Goal: Task Accomplishment & Management: Use online tool/utility

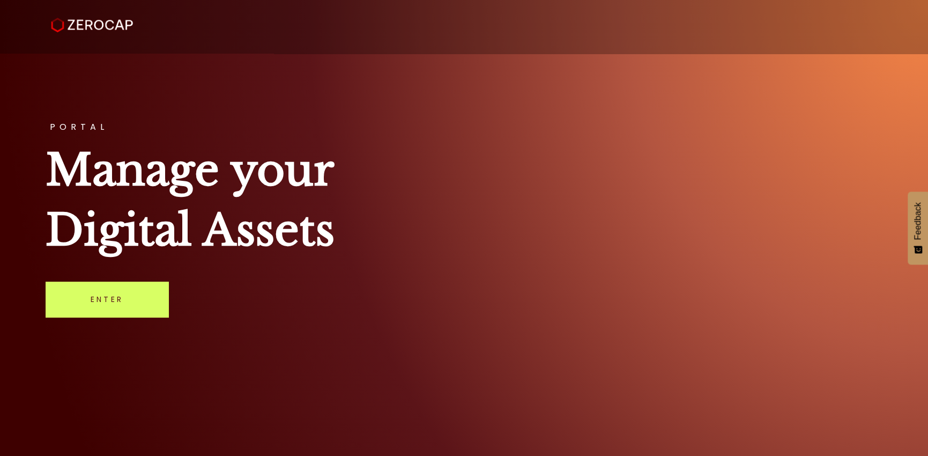
click at [69, 305] on link "Enter" at bounding box center [107, 299] width 123 height 35
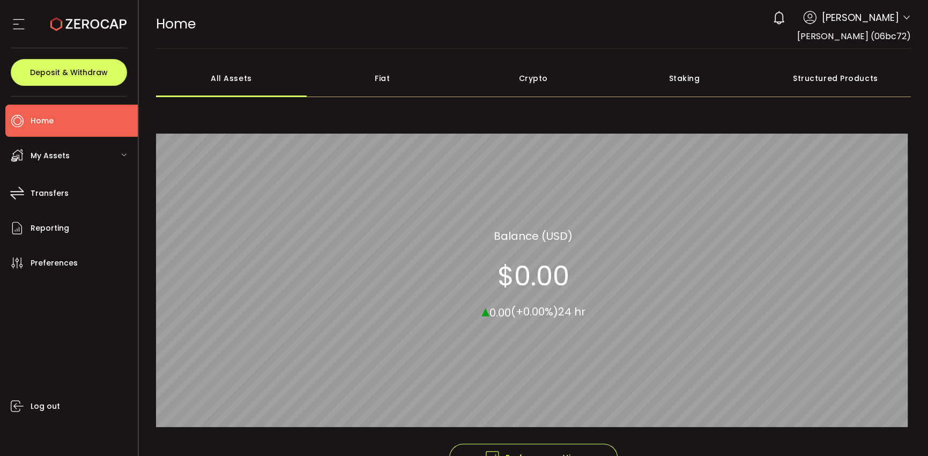
click at [627, 2] on div "HOME Buy Power $0.00 USD Home Home Your verification is pending 0 [PERSON_NAME]…" at bounding box center [534, 24] width 756 height 48
click at [767, 24] on div "0" at bounding box center [779, 18] width 24 height 24
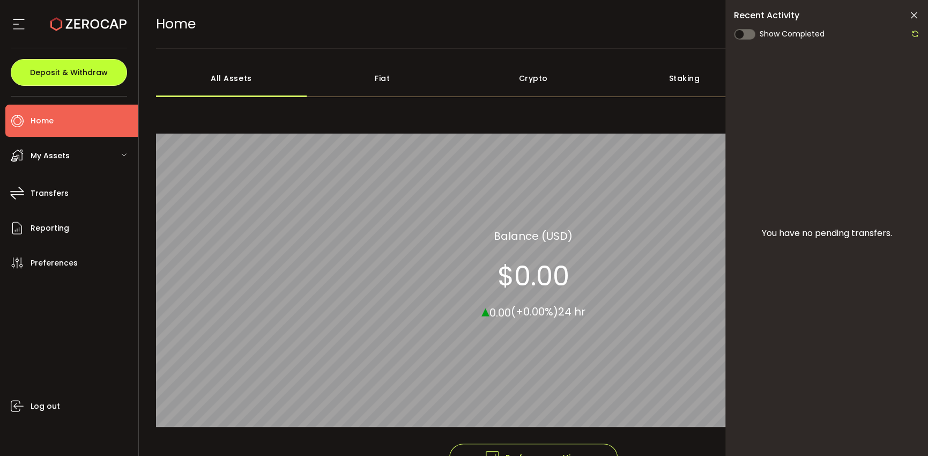
click at [83, 69] on span "Deposit & Withdraw" at bounding box center [69, 73] width 78 height 8
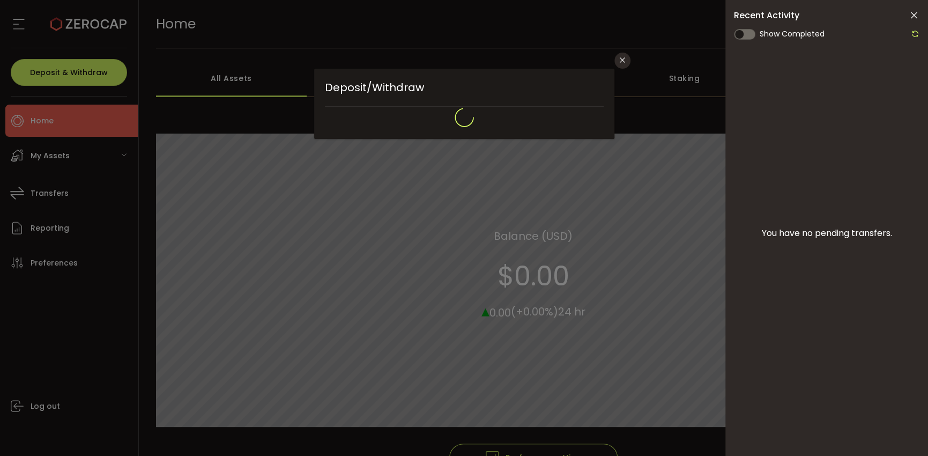
click at [40, 157] on div "Deposit/Withdraw Withdraw Confirmation Deposit Withdraw Crypto Fiat Select Asse…" at bounding box center [464, 228] width 928 height 456
type input "**********"
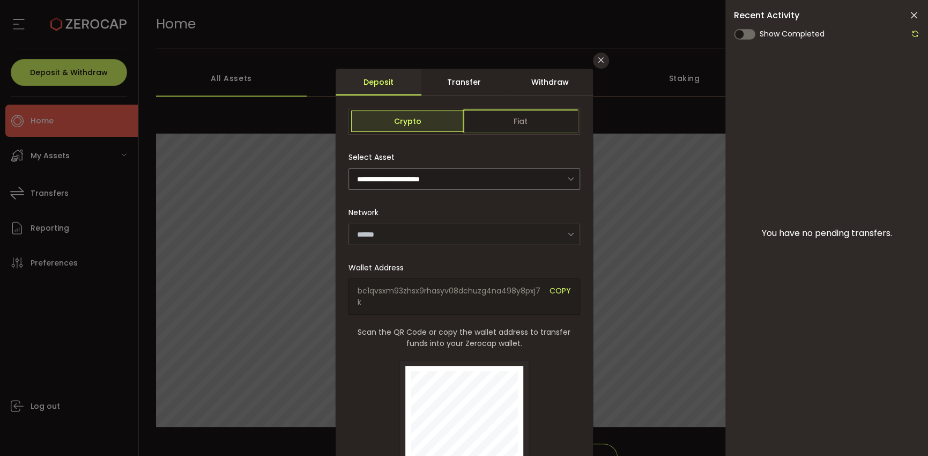
click at [529, 113] on span "Fiat" at bounding box center [520, 120] width 113 height 21
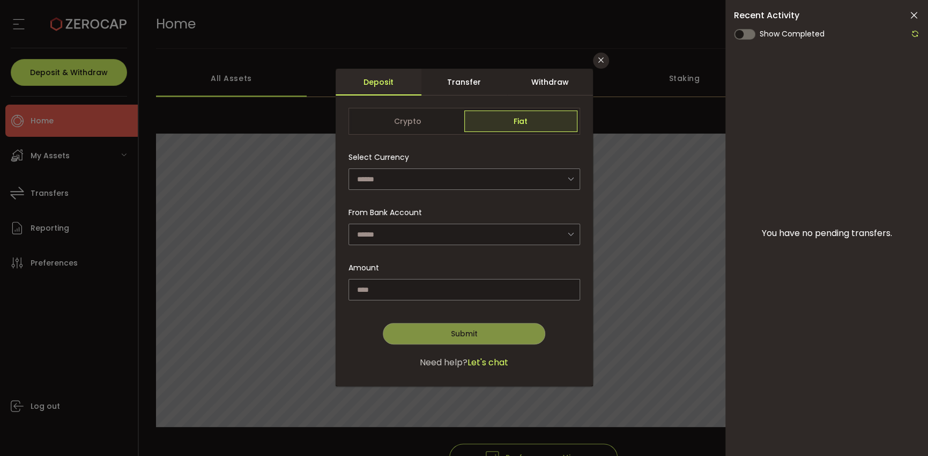
click at [568, 178] on icon "dialog" at bounding box center [570, 179] width 13 height 22
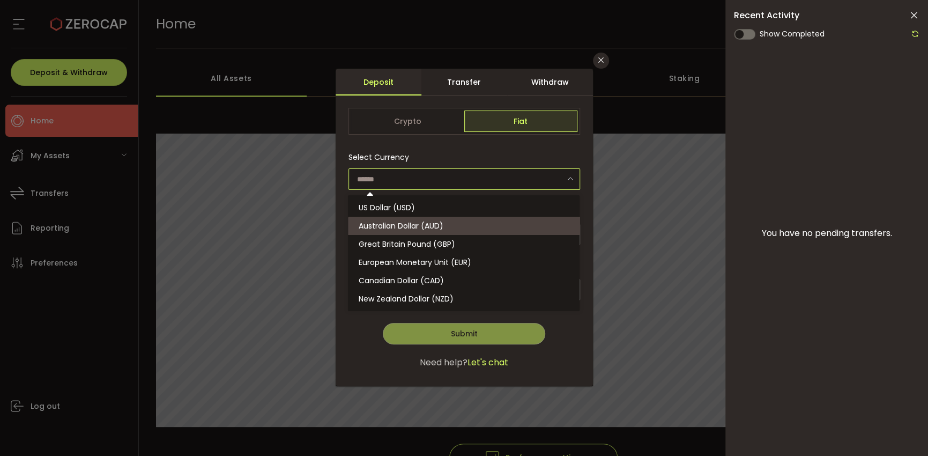
click at [472, 224] on li "Australian Dollar (AUD)" at bounding box center [465, 226] width 234 height 18
type input "**********"
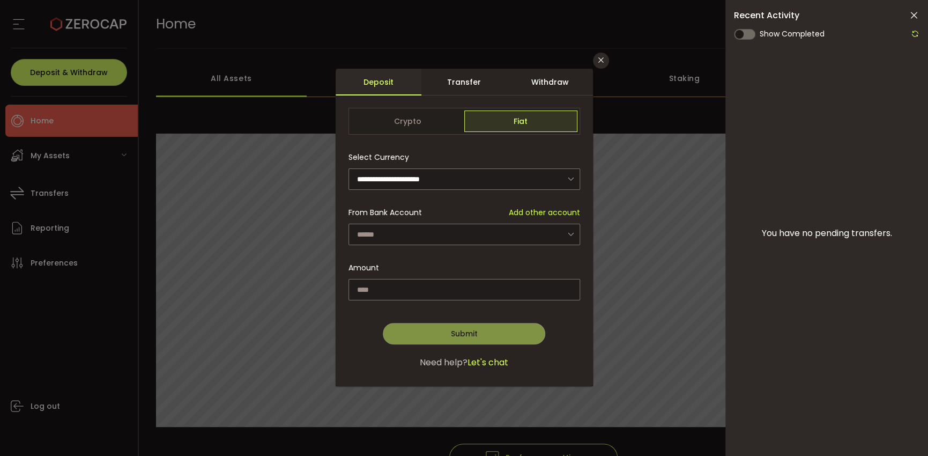
click at [570, 230] on icon "dialog" at bounding box center [570, 234] width 13 height 22
click at [572, 232] on icon "dialog" at bounding box center [570, 234] width 13 height 22
click at [445, 264] on span "Robert Leeuwenburgh - 7567" at bounding box center [402, 262] width 86 height 11
type input "**********"
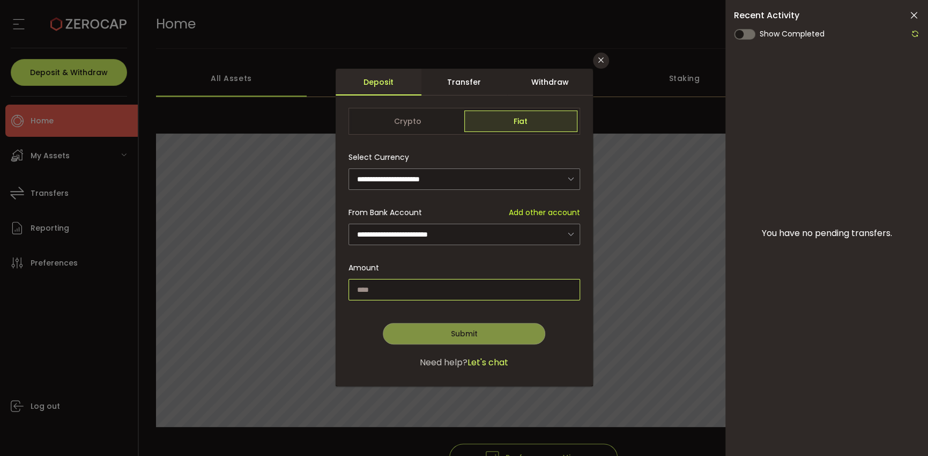
click at [431, 280] on input "dialog" at bounding box center [465, 289] width 232 height 21
type input "*"
type input "*****"
click at [470, 336] on span "Submit" at bounding box center [463, 333] width 27 height 11
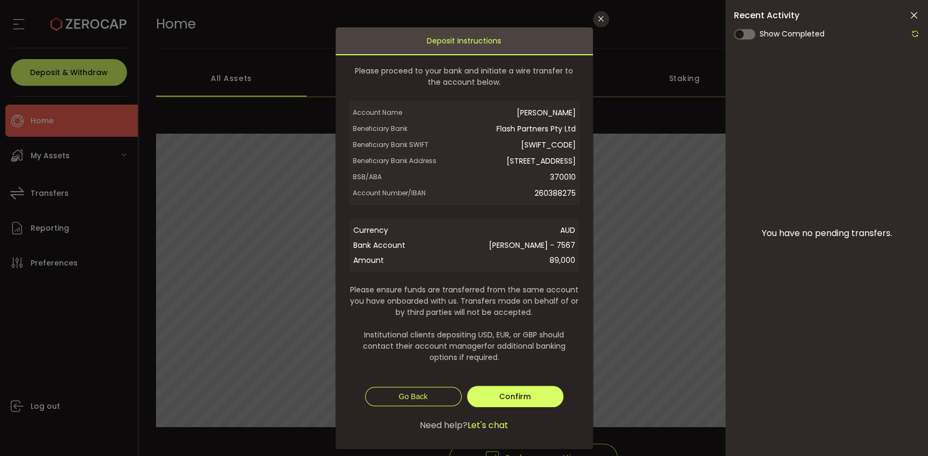
scroll to position [54, 0]
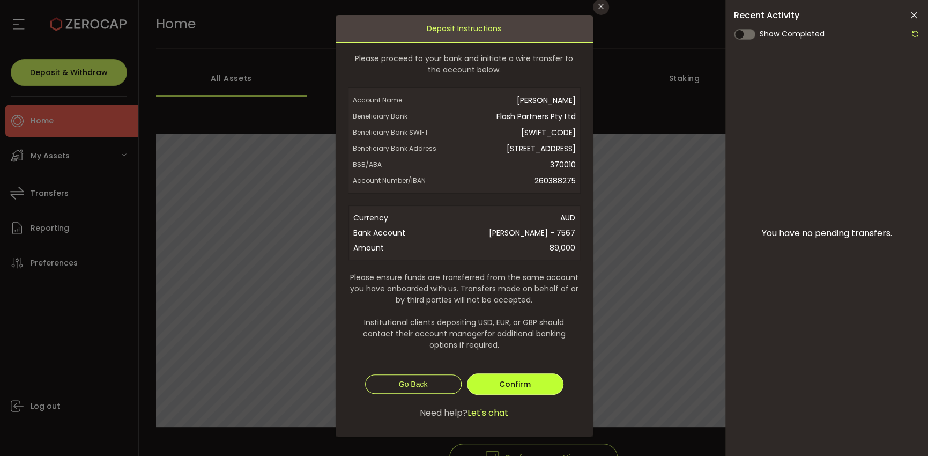
click at [509, 389] on span "Confirm" at bounding box center [515, 384] width 32 height 11
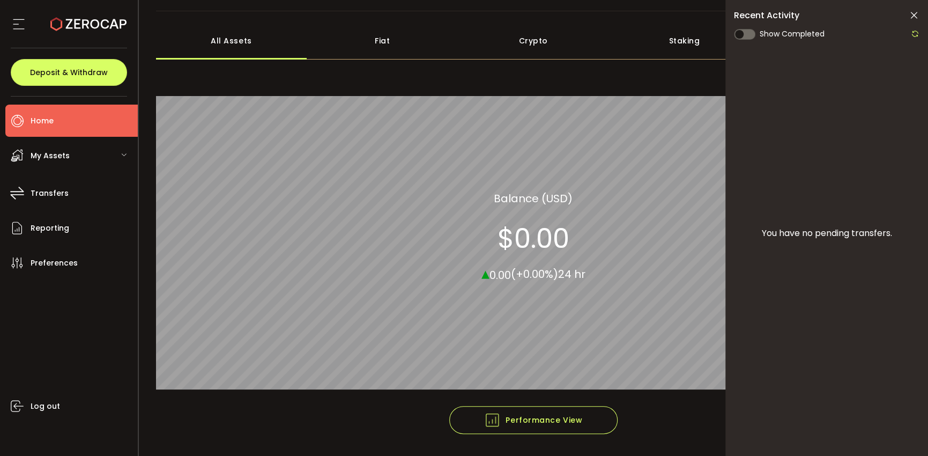
scroll to position [0, 0]
